Goal: Task Accomplishment & Management: Manage account settings

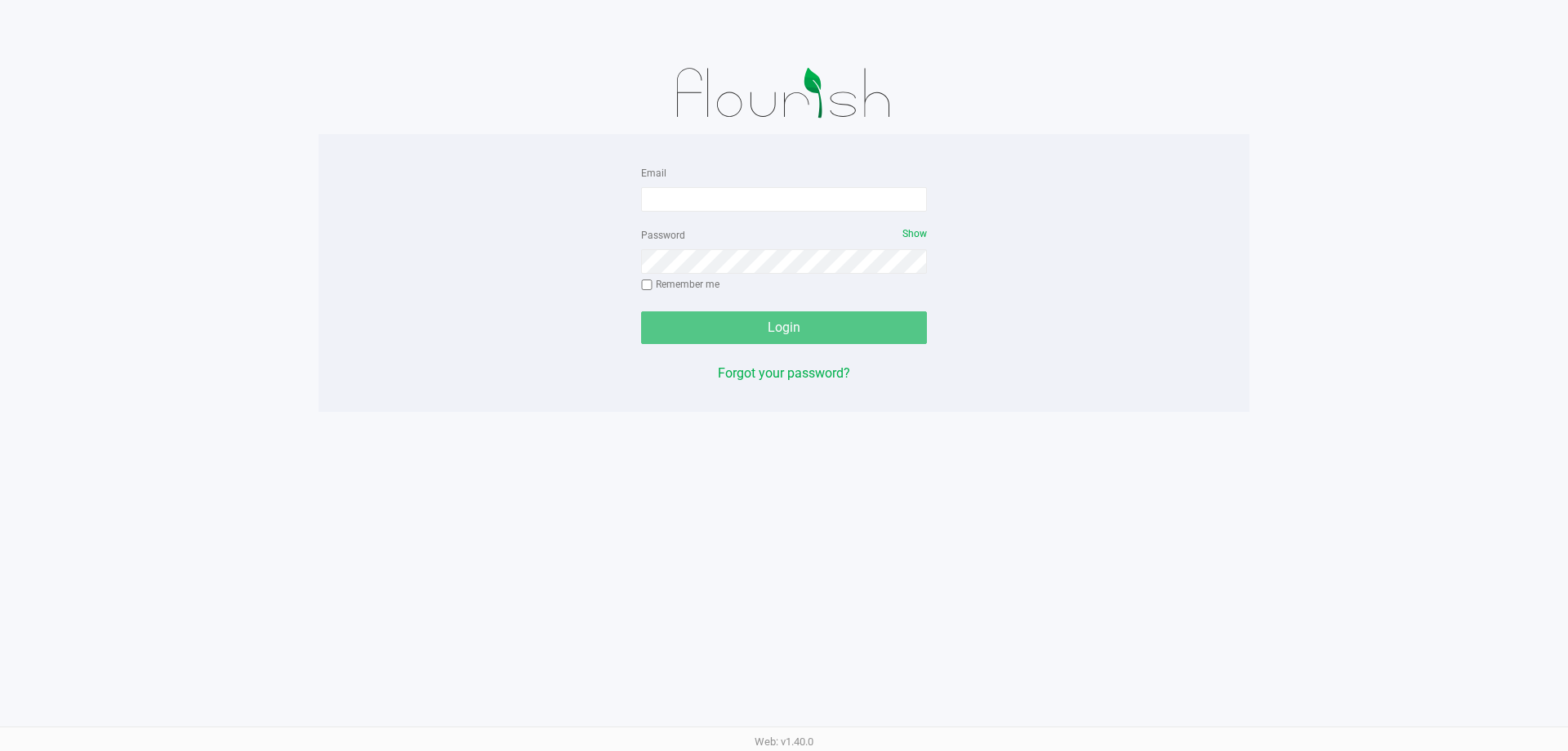
click at [719, 214] on form "Email Password Show Remember me Login" at bounding box center [783, 252] width 286 height 181
click at [719, 213] on form "Email Password Show Remember me Login" at bounding box center [783, 252] width 286 height 181
click at [732, 201] on input "Email" at bounding box center [783, 199] width 286 height 24
type input "[EMAIL_ADDRESS][DOMAIN_NAME]"
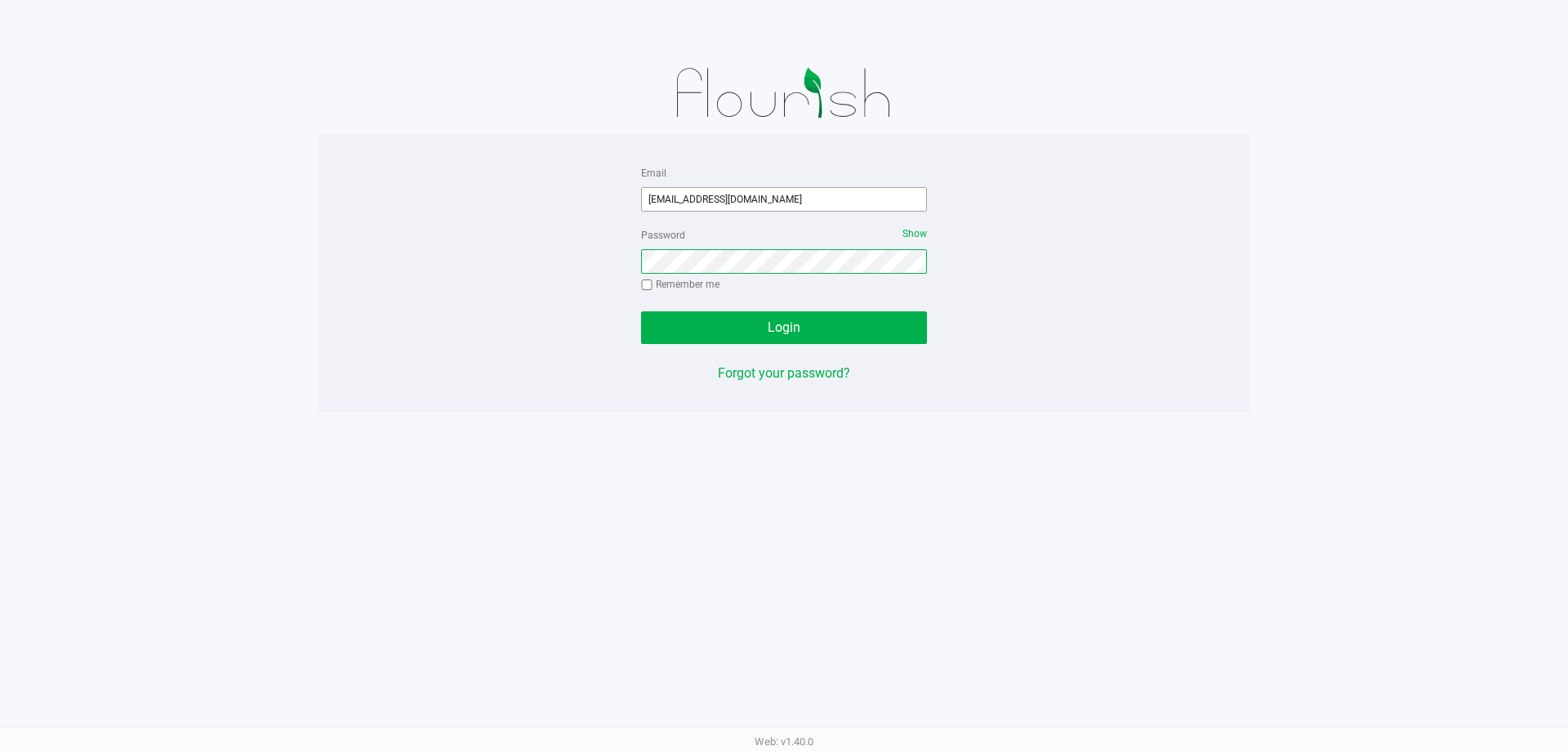
click at [641, 311] on button "Login" at bounding box center [783, 327] width 286 height 32
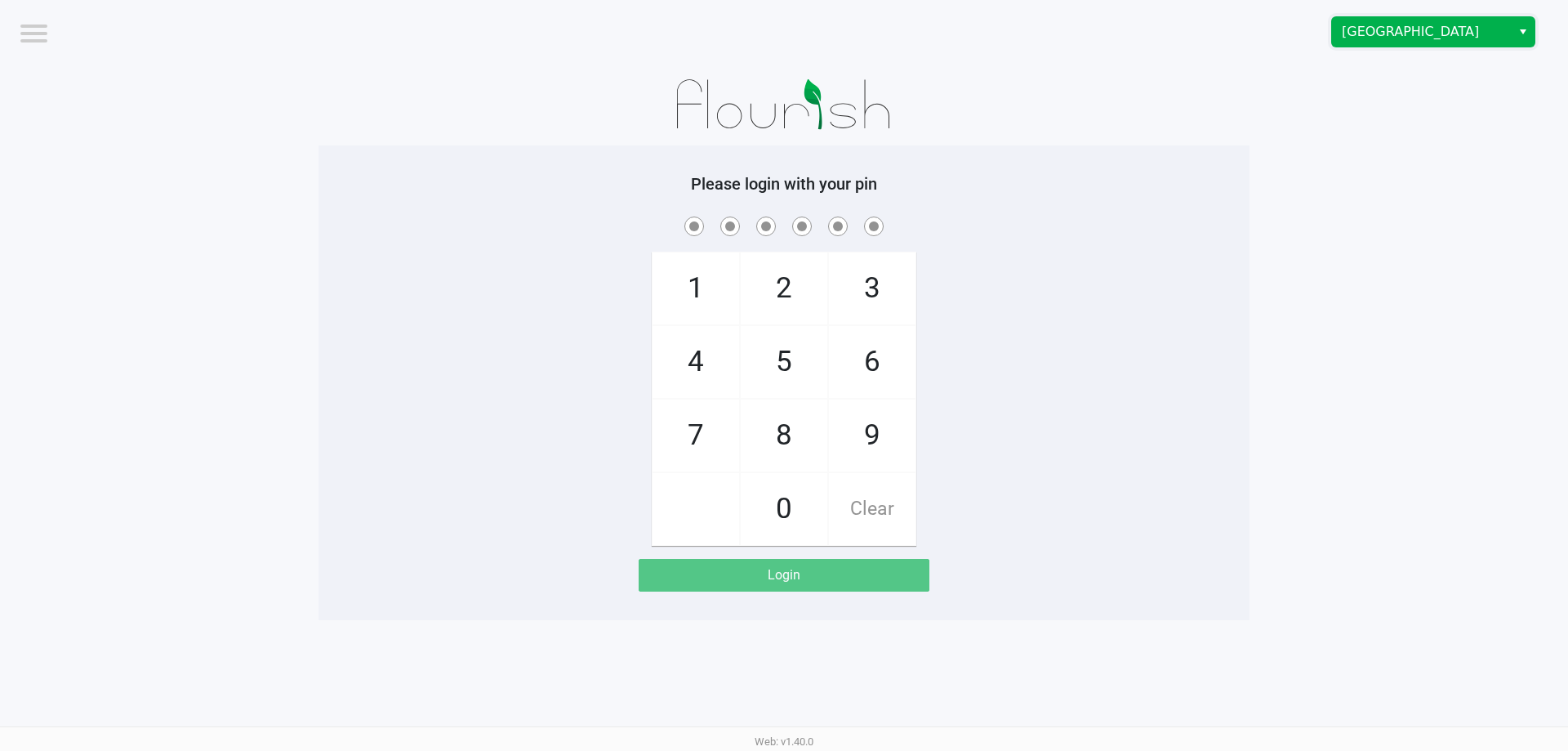
click at [1437, 22] on span "Boynton Beach WC" at bounding box center [1421, 32] width 178 height 30
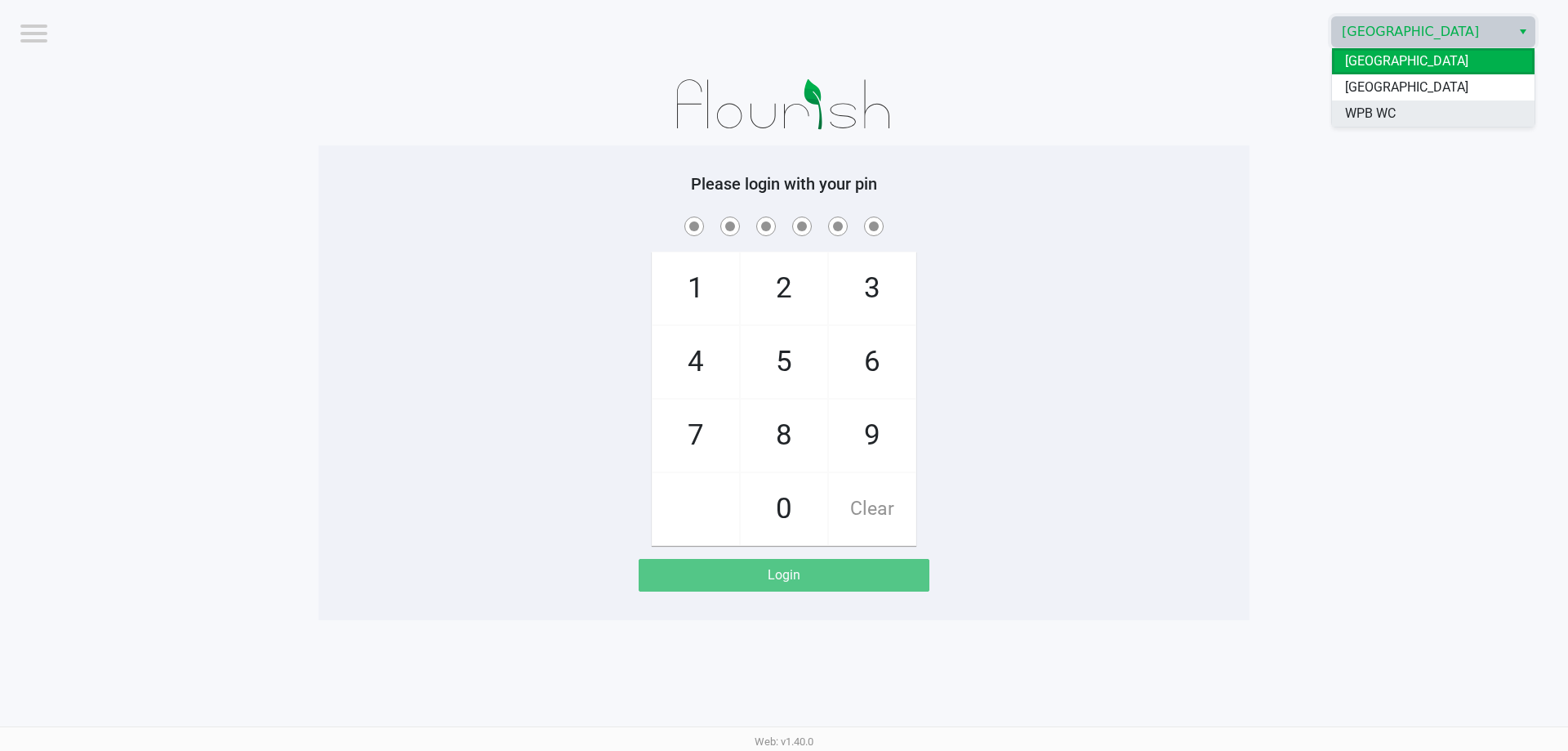
click at [1392, 106] on span "WPB WC" at bounding box center [1371, 114] width 50 height 20
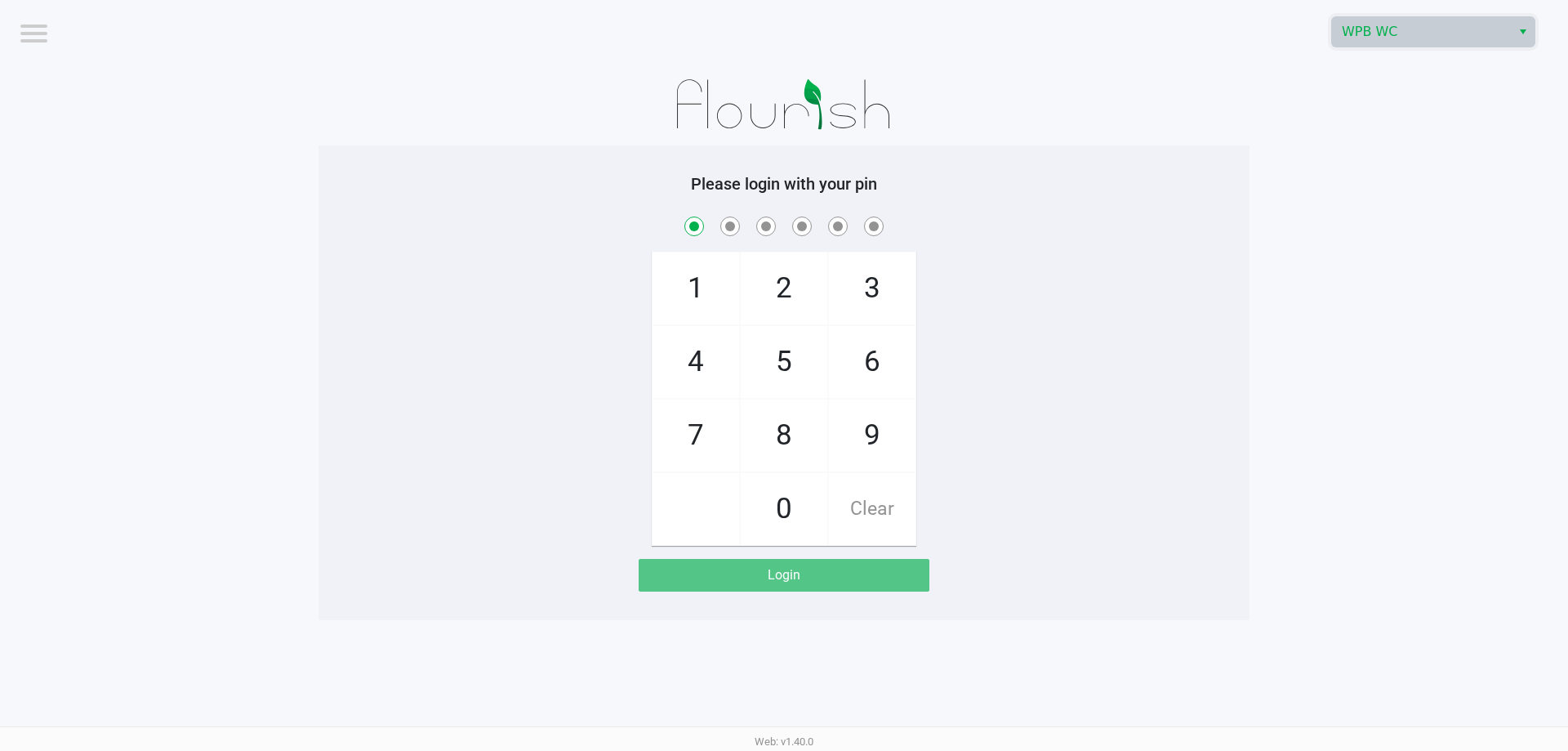
checkbox input "true"
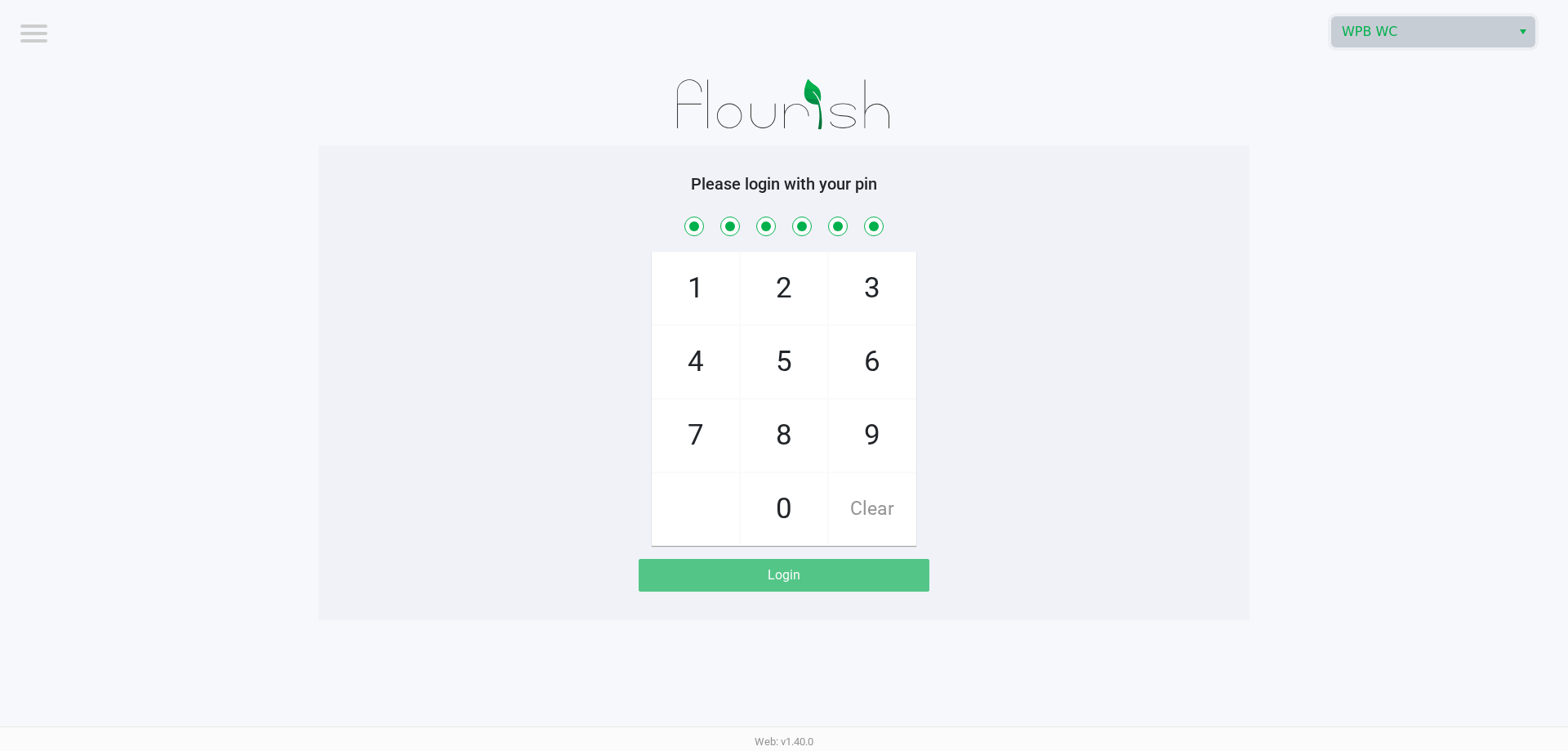
checkbox input "true"
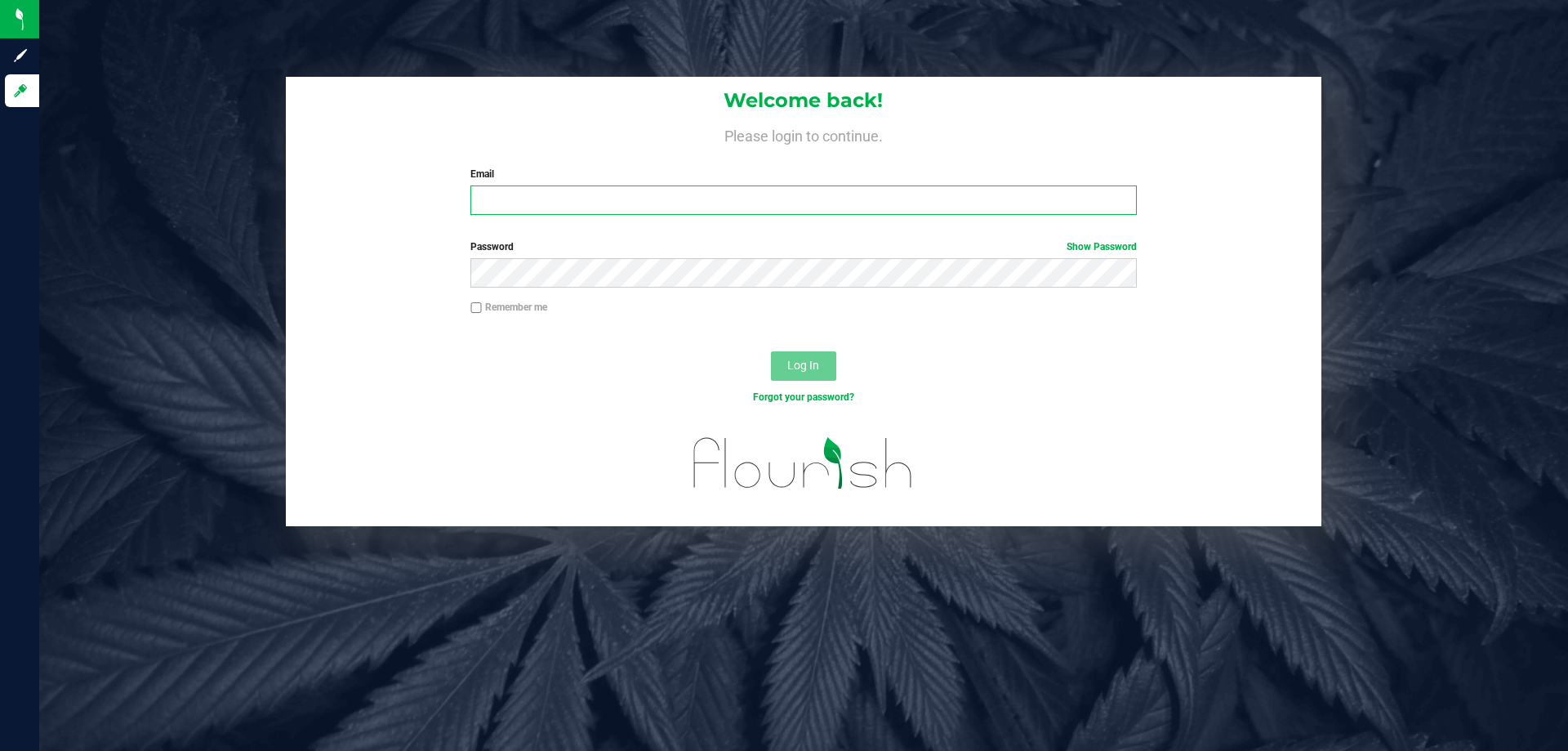
click at [852, 194] on input "Email" at bounding box center [803, 200] width 666 height 30
type input "[EMAIL_ADDRESS][DOMAIN_NAME]"
click at [771, 352] on button "Log In" at bounding box center [804, 366] width 66 height 30
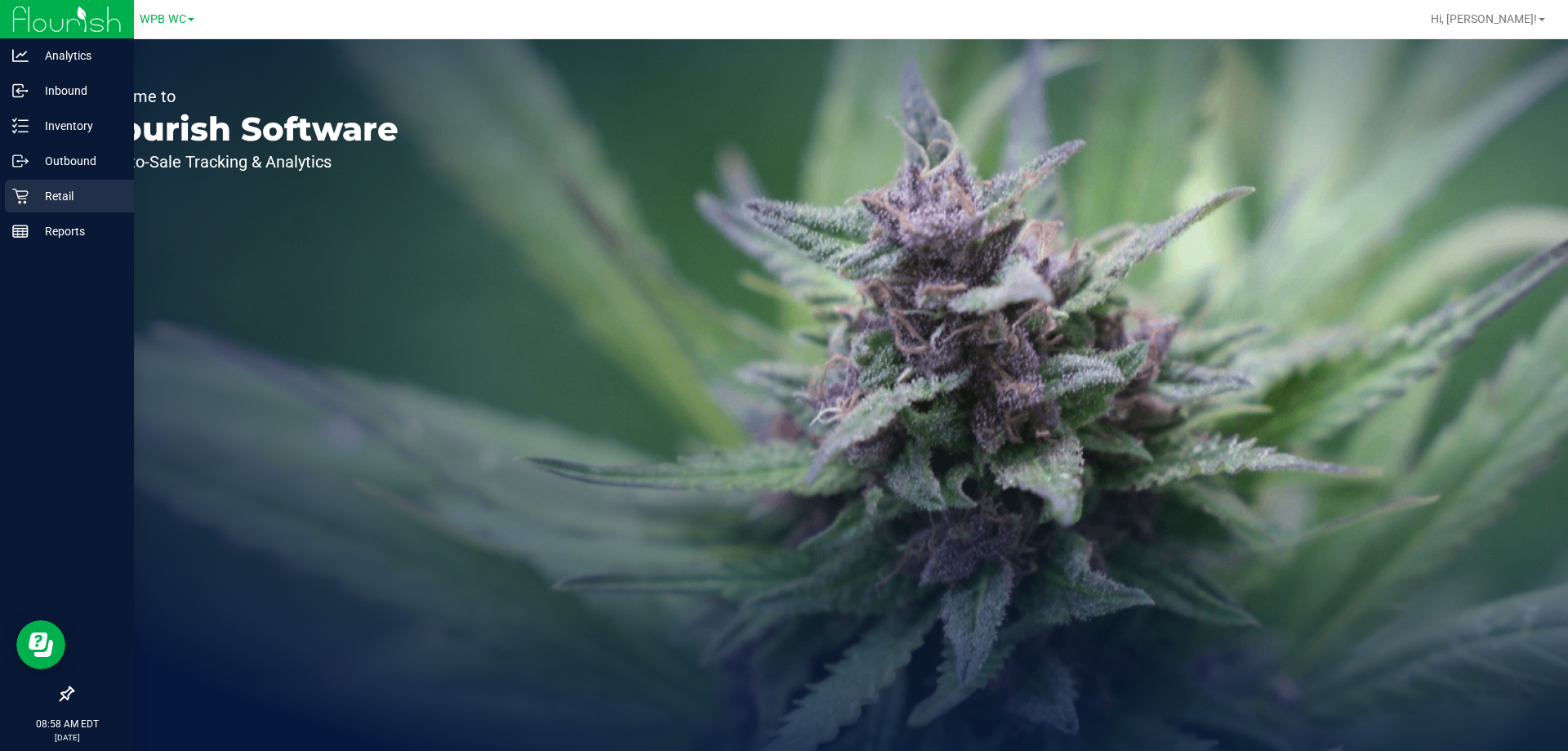
click at [55, 205] on p "Retail" at bounding box center [77, 197] width 98 height 20
